Goal: Information Seeking & Learning: Learn about a topic

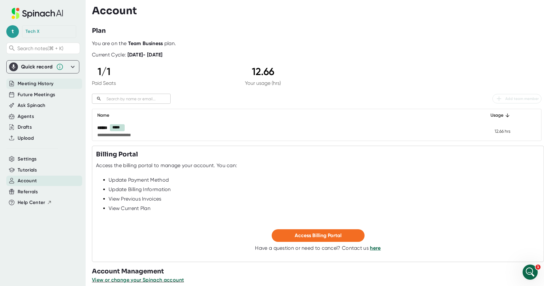
click at [48, 85] on span "Meeting History" at bounding box center [36, 83] width 36 height 7
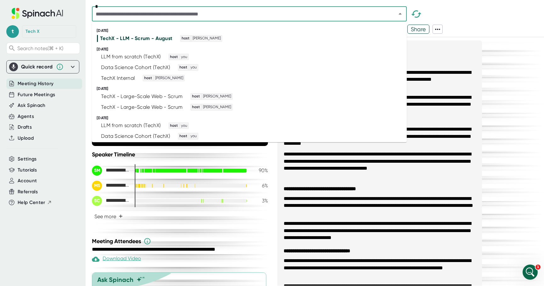
click at [254, 12] on input "text" at bounding box center [240, 13] width 293 height 9
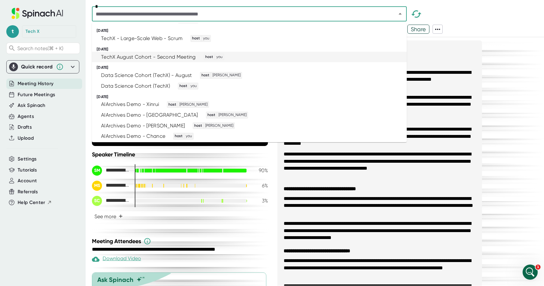
scroll to position [279, 0]
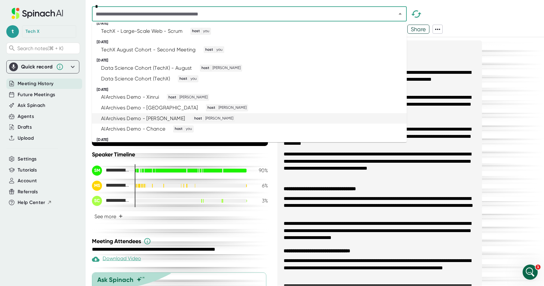
click at [219, 115] on div "AIArchives Demo - [PERSON_NAME] host [PERSON_NAME]" at bounding box center [246, 118] width 299 height 7
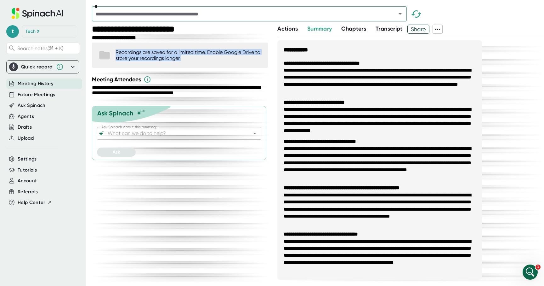
drag, startPoint x: 202, startPoint y: 48, endPoint x: 207, endPoint y: 60, distance: 12.6
click at [207, 60] on div "Recordings are saved for a limited time. Enable Google Drive to store your reco…" at bounding box center [180, 55] width 176 height 25
click at [207, 60] on div "Recordings are saved for a limited time. Enable Google Drive to store your reco…" at bounding box center [189, 55] width 146 height 12
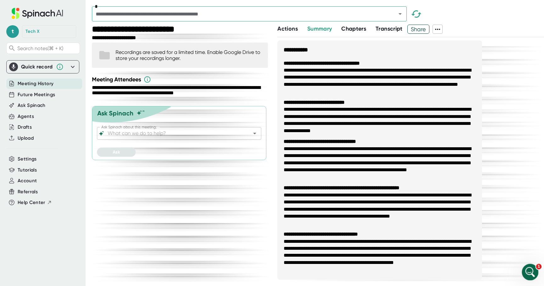
click at [521, 272] on div "Open Intercom Messenger" at bounding box center [529, 270] width 21 height 21
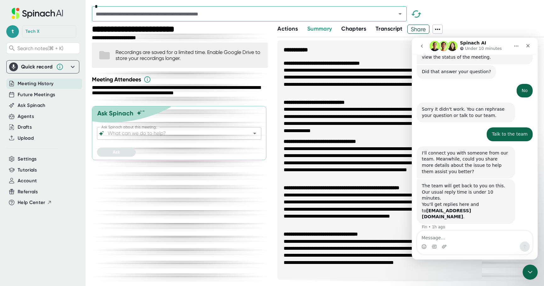
scroll to position [268, 0]
click at [424, 43] on button "go back" at bounding box center [422, 46] width 12 height 12
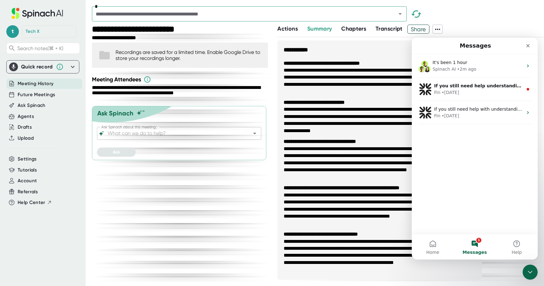
scroll to position [0, 0]
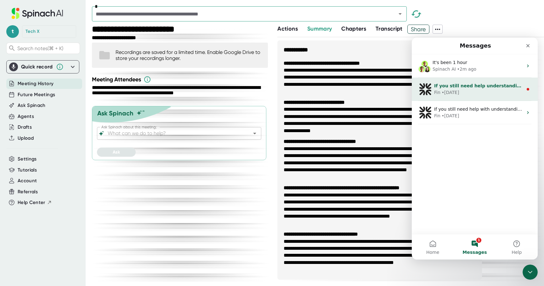
click at [450, 93] on div "• [DATE]" at bounding box center [451, 92] width 18 height 7
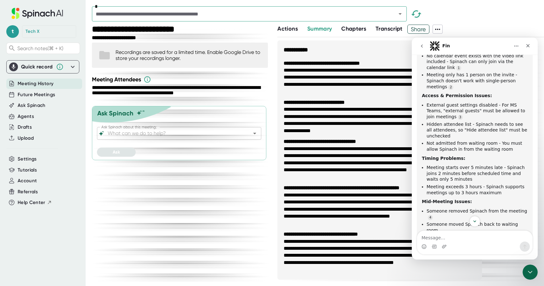
scroll to position [434, 0]
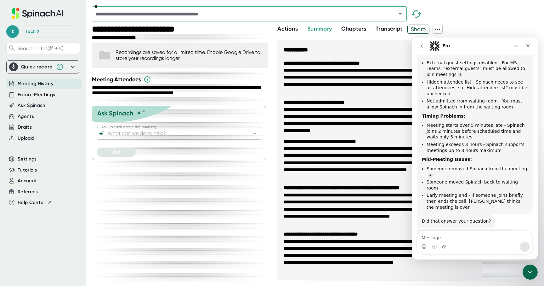
click at [423, 48] on icon "go back" at bounding box center [421, 45] width 5 height 5
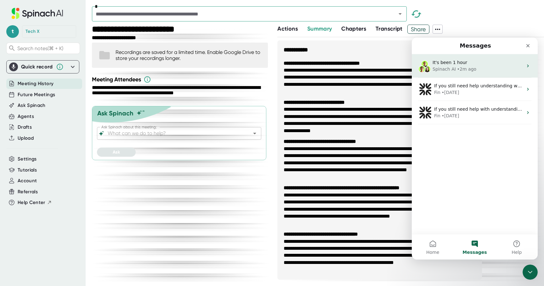
click at [438, 72] on div "Spinach AI" at bounding box center [444, 69] width 23 height 7
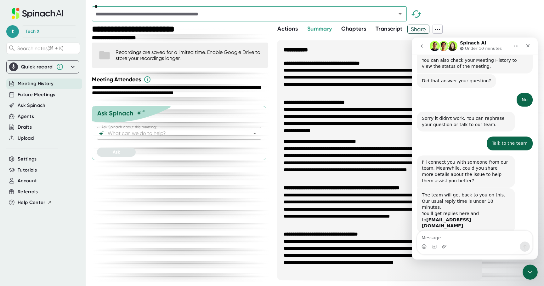
scroll to position [268, 0]
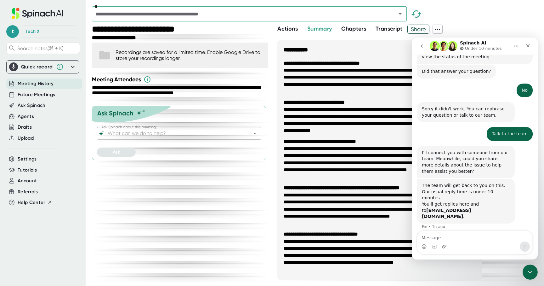
click at [391, 176] on li "**********" at bounding box center [380, 162] width 192 height 35
click at [531, 271] on icon "Close Intercom Messenger" at bounding box center [530, 271] width 8 height 8
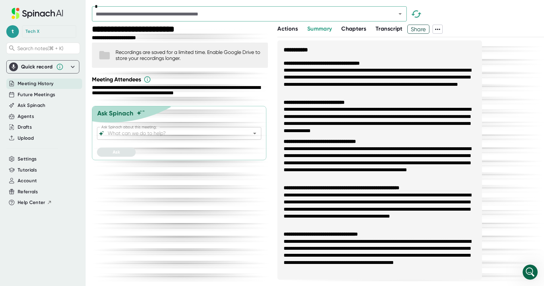
click at [74, 66] on icon at bounding box center [73, 67] width 4 height 2
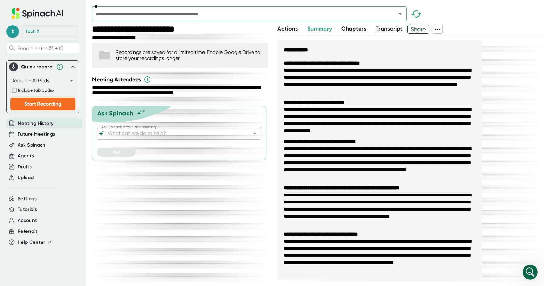
click at [74, 66] on icon at bounding box center [73, 67] width 8 height 8
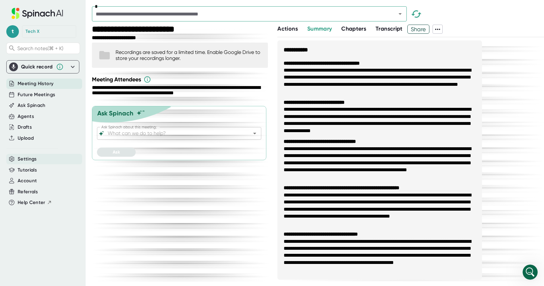
click at [40, 159] on div "Settings" at bounding box center [44, 159] width 76 height 10
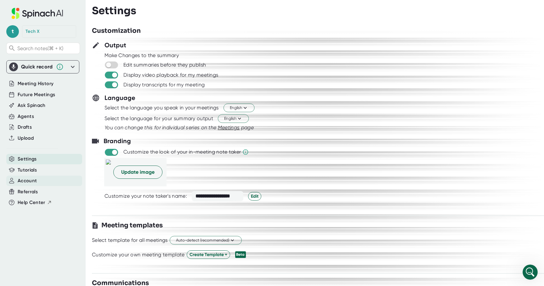
click at [36, 181] on div "Account" at bounding box center [44, 180] width 76 height 10
